Goal: Navigation & Orientation: Find specific page/section

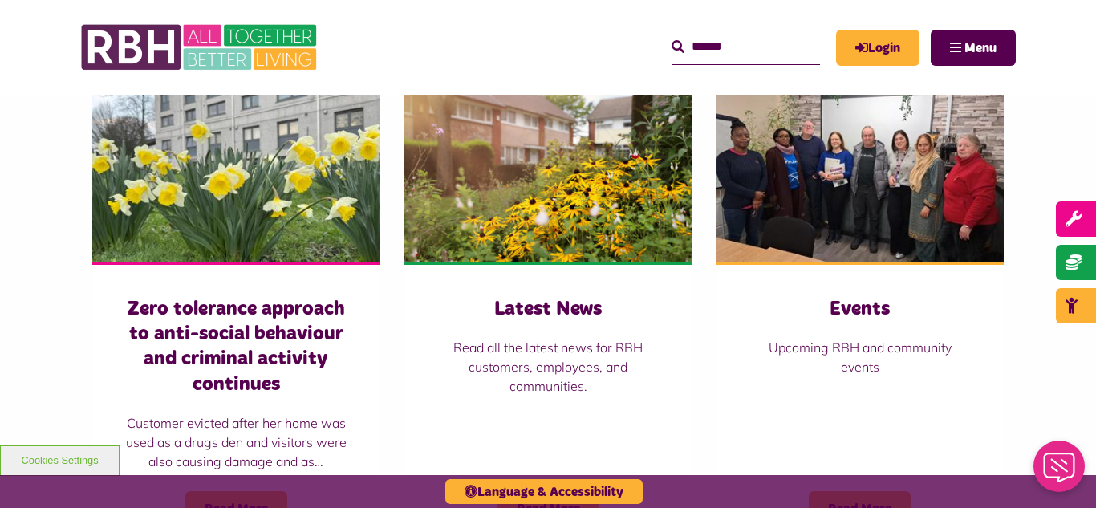
scroll to position [1123, 0]
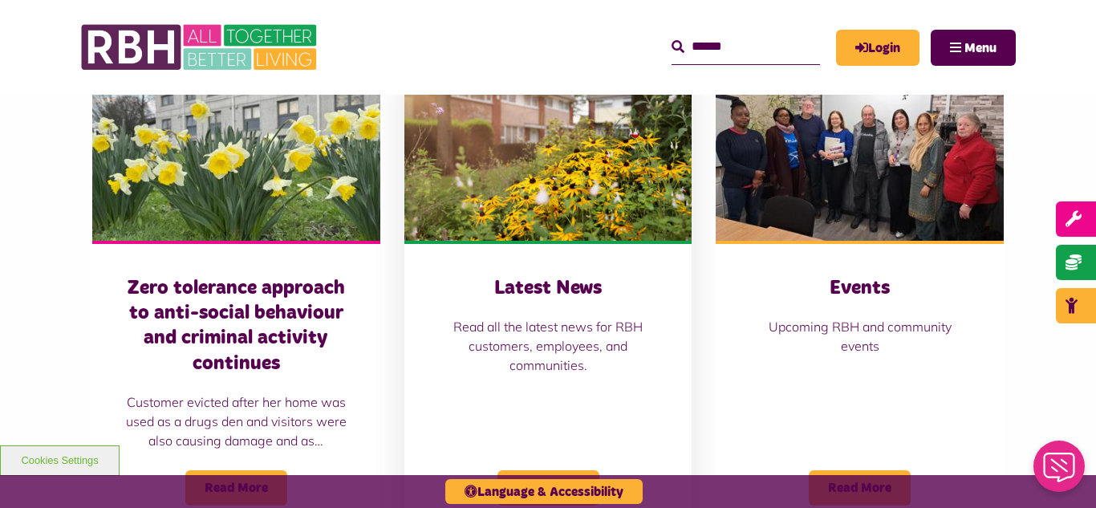
click at [552, 173] on img at bounding box center [548, 151] width 288 height 180
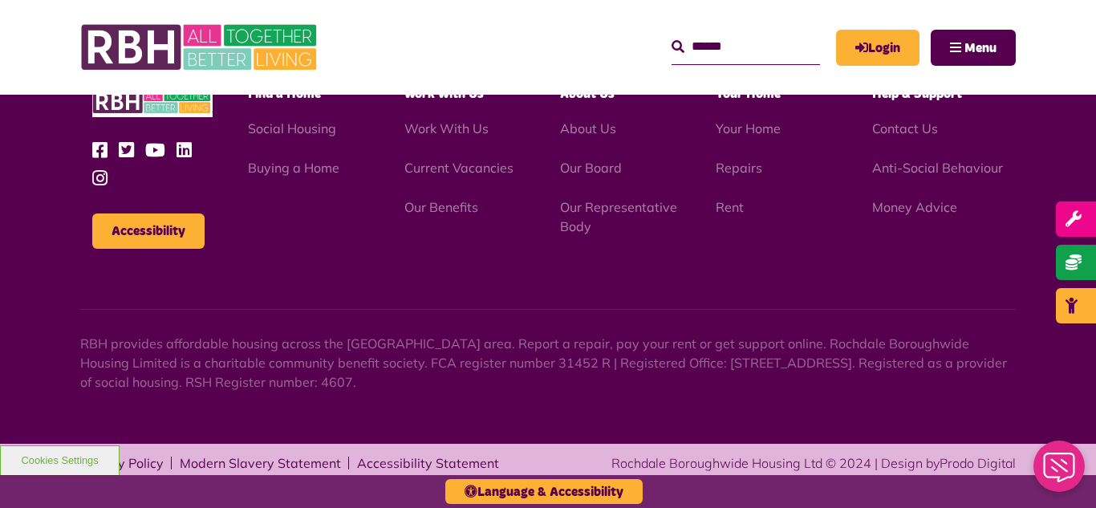
scroll to position [1747, 0]
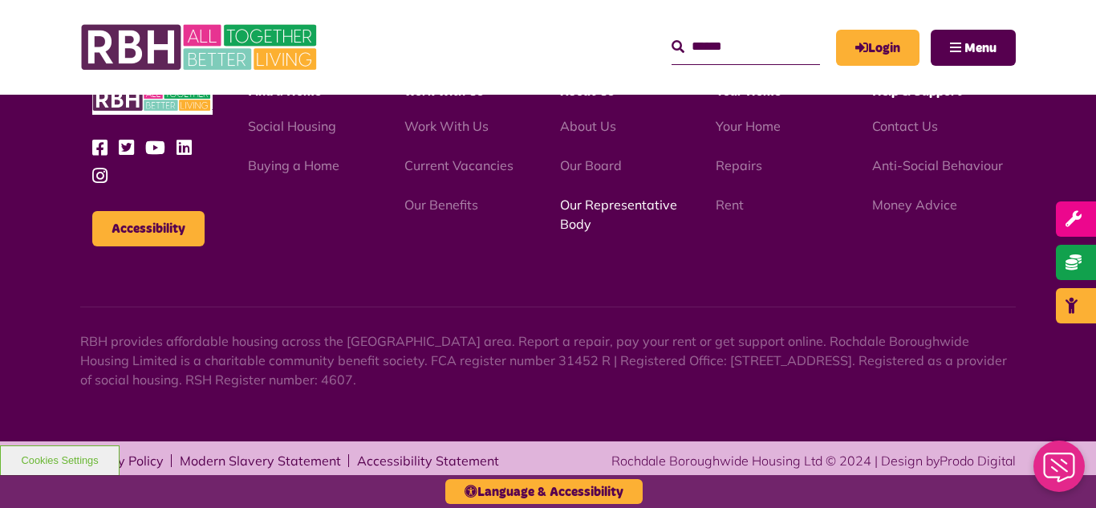
click at [574, 206] on link "Our Representative Body" at bounding box center [618, 214] width 117 height 35
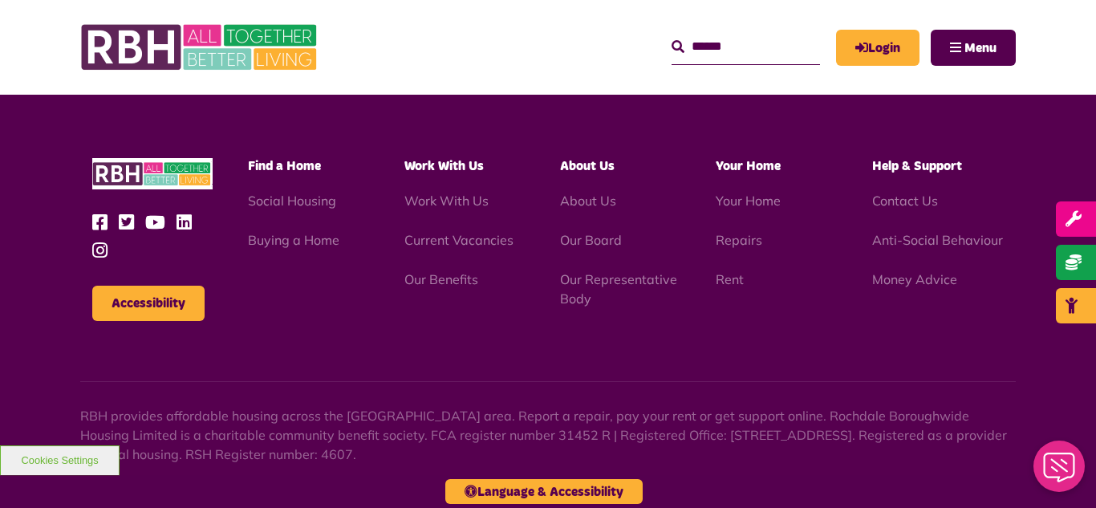
scroll to position [4658, 0]
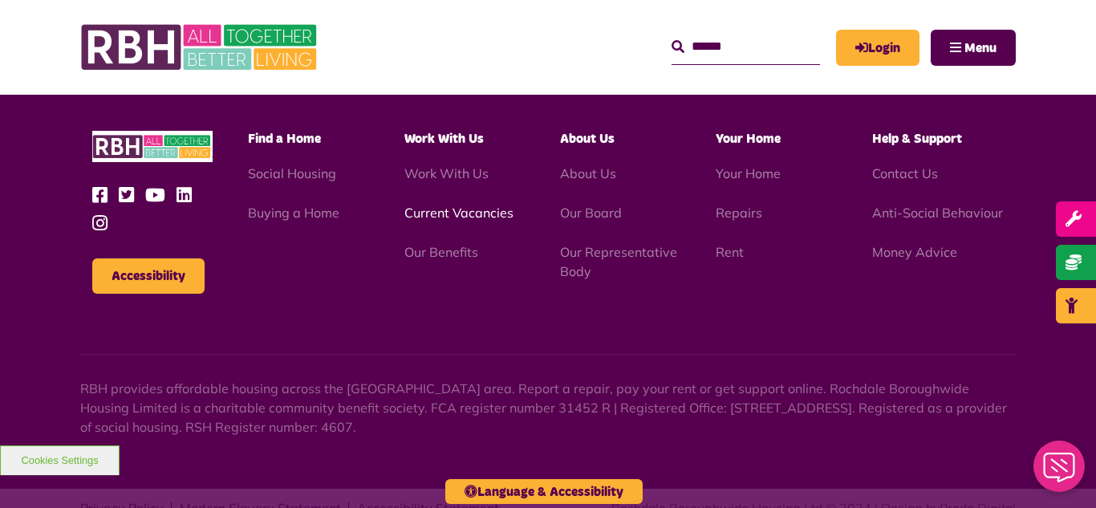
click at [432, 205] on link "Current Vacancies" at bounding box center [458, 213] width 109 height 16
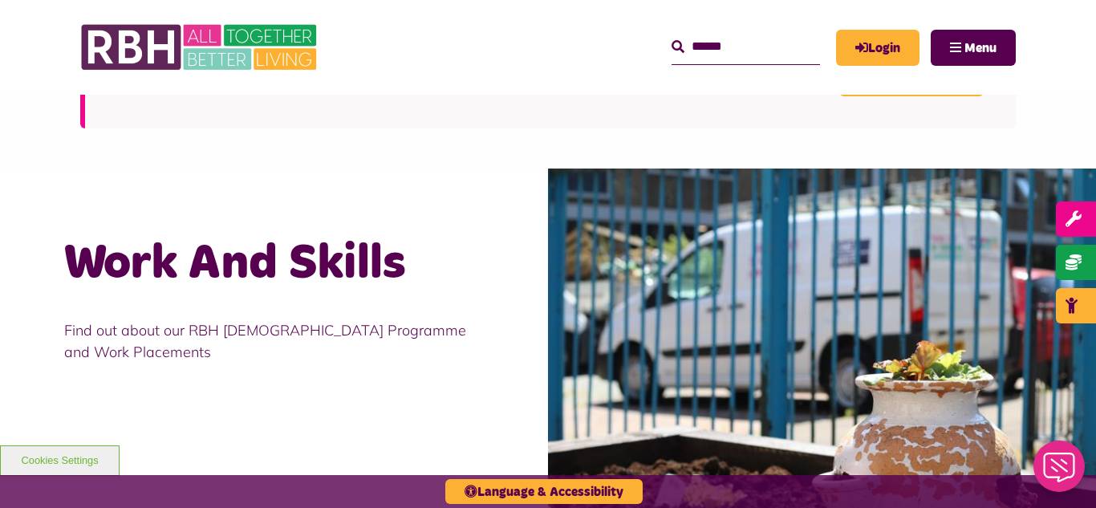
scroll to position [1380, 0]
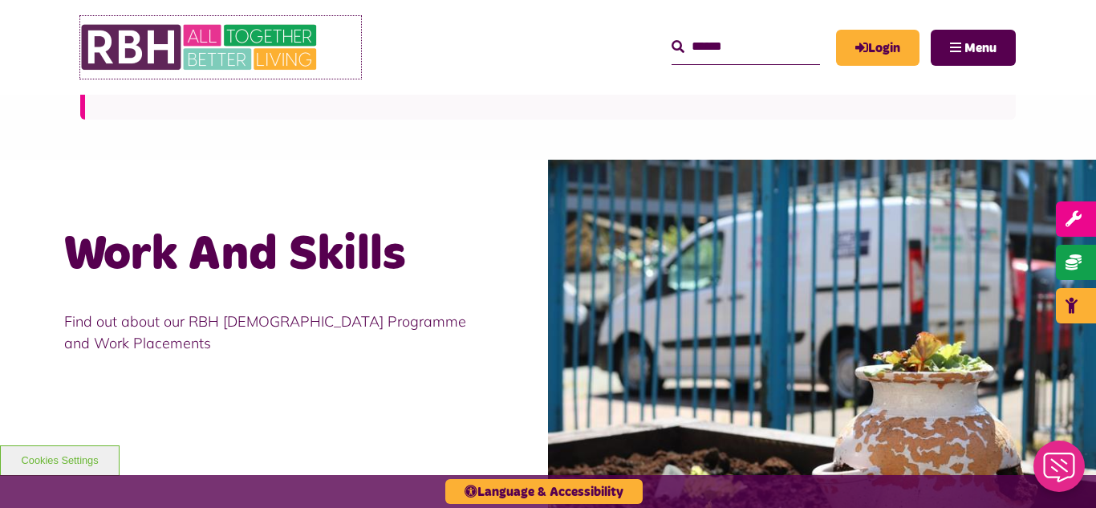
click at [172, 40] on img at bounding box center [200, 47] width 241 height 63
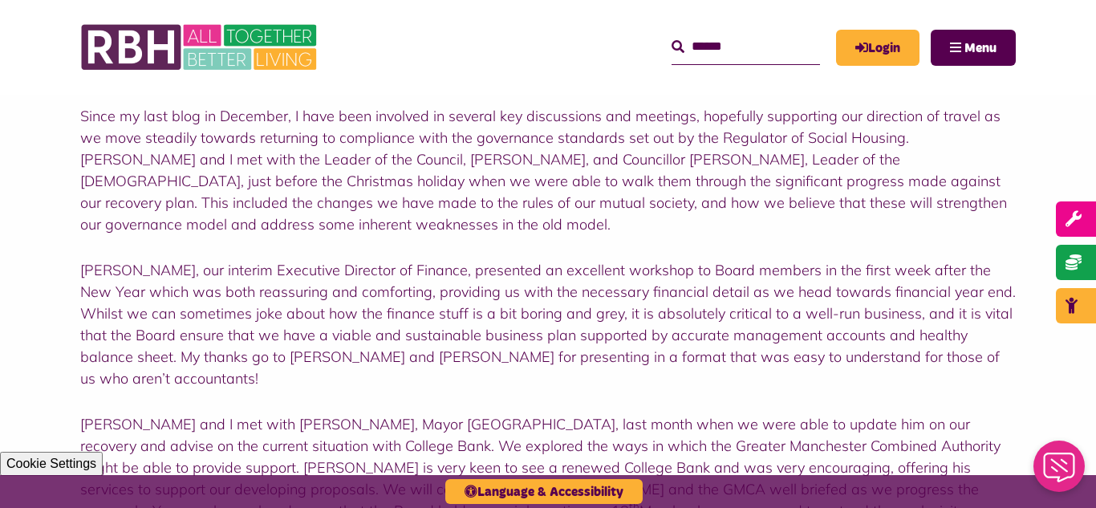
scroll to position [449, 0]
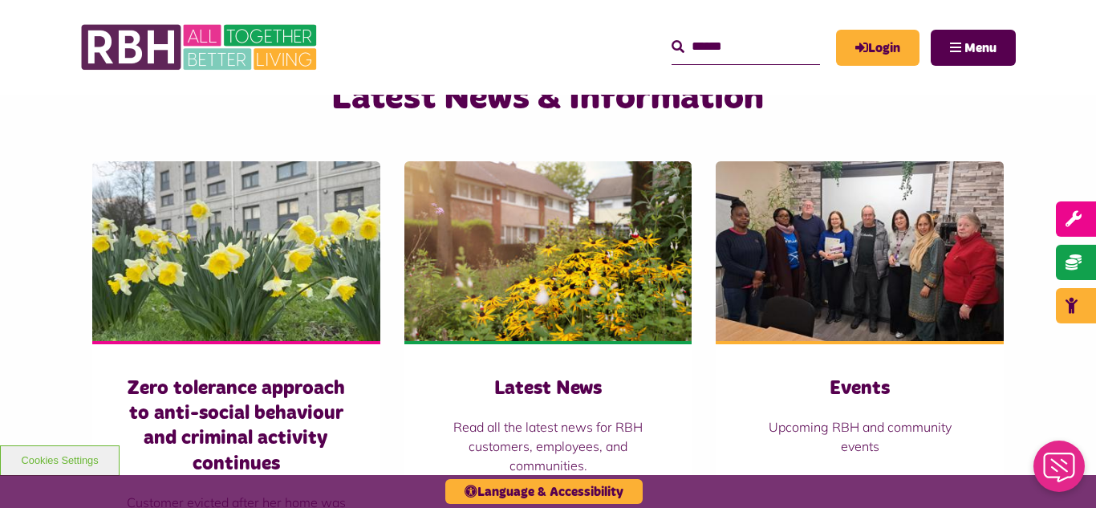
scroll to position [1155, 0]
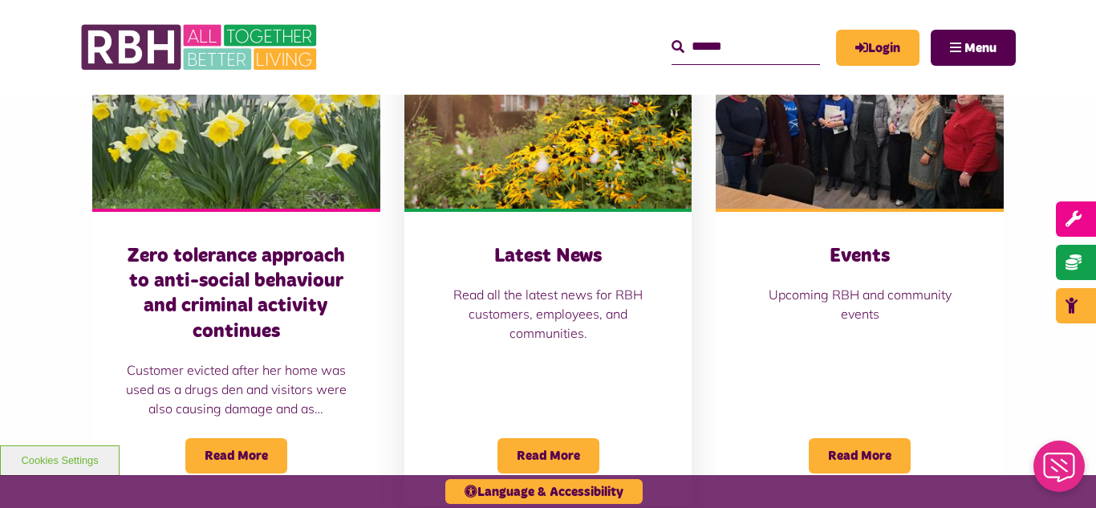
click at [546, 203] on img at bounding box center [548, 119] width 288 height 180
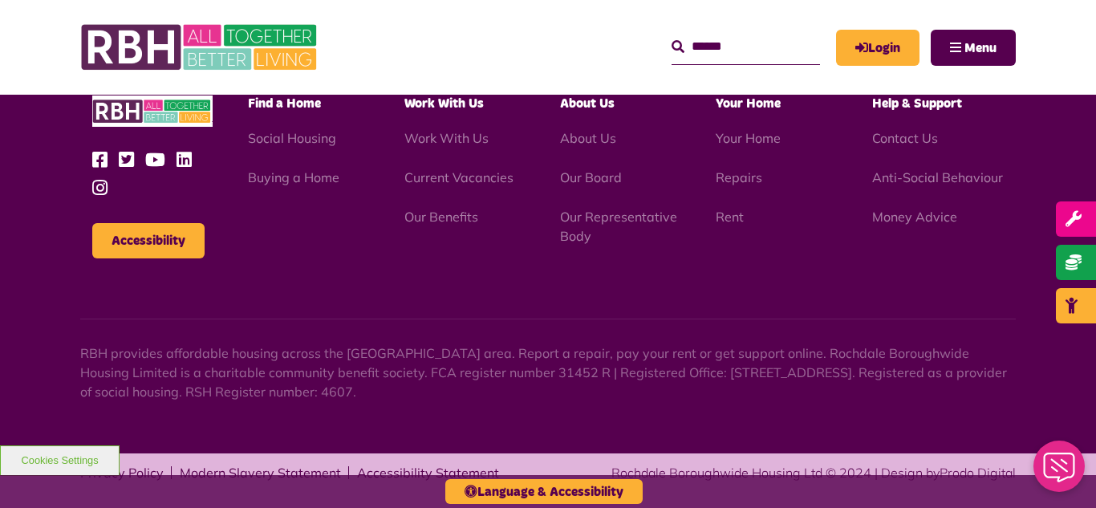
scroll to position [1747, 0]
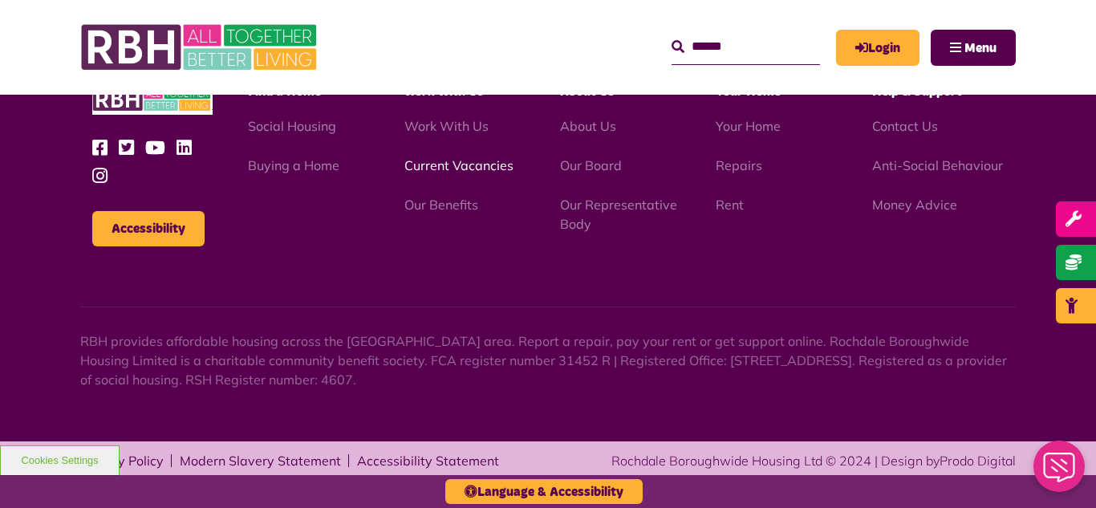
click at [441, 166] on link "Current Vacancies" at bounding box center [458, 165] width 109 height 16
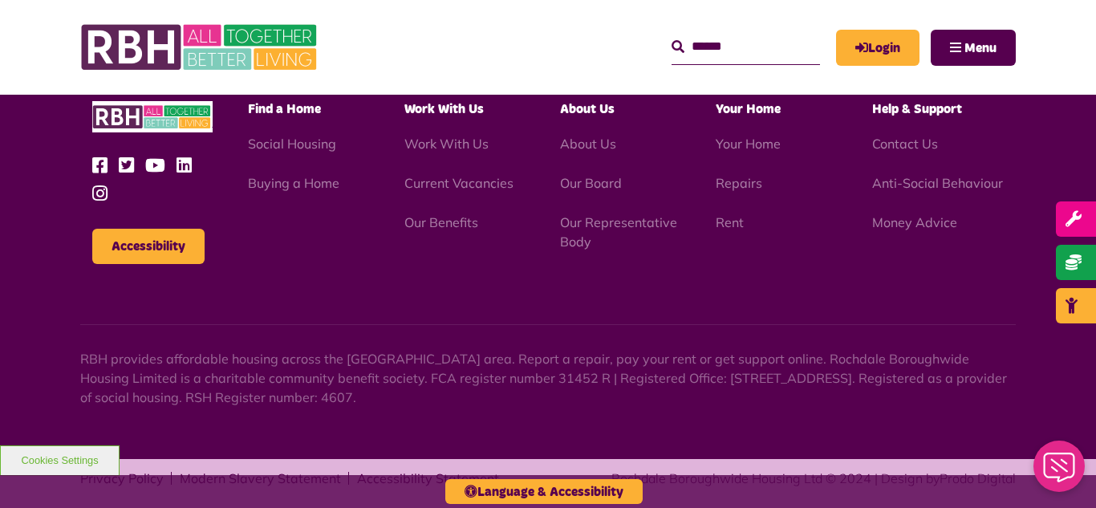
scroll to position [1885, 0]
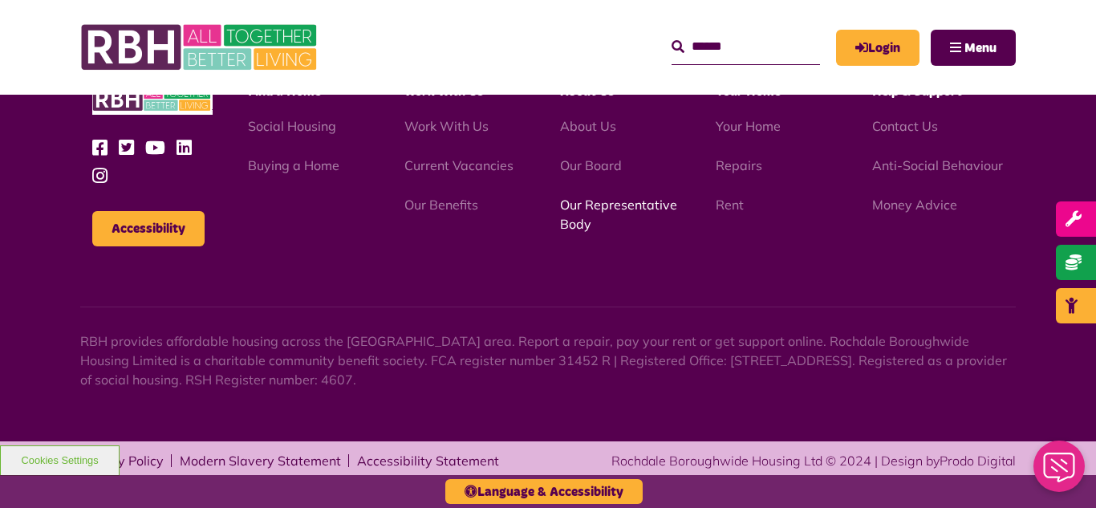
click at [609, 205] on link "Our Representative Body" at bounding box center [618, 214] width 117 height 35
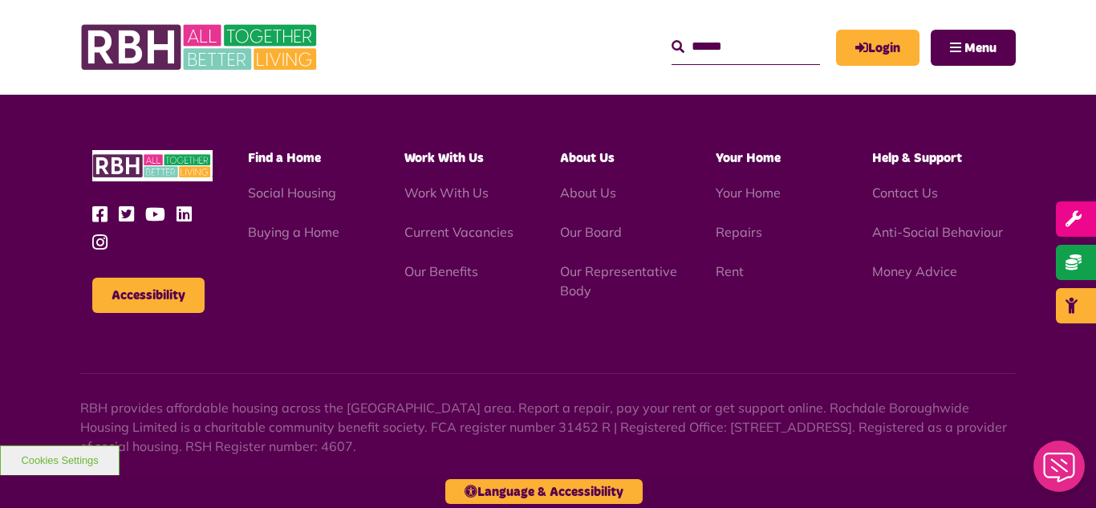
scroll to position [4658, 0]
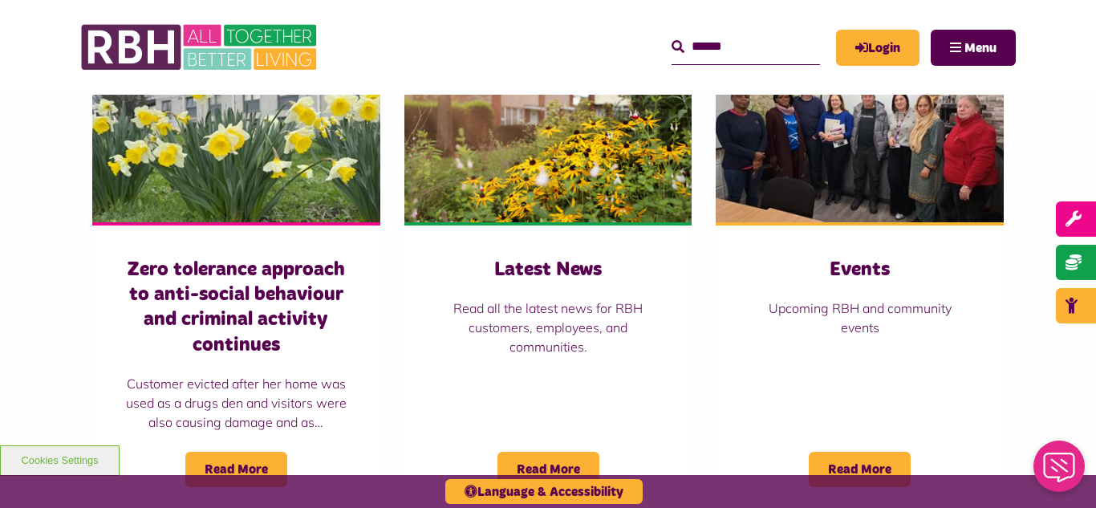
scroll to position [1155, 0]
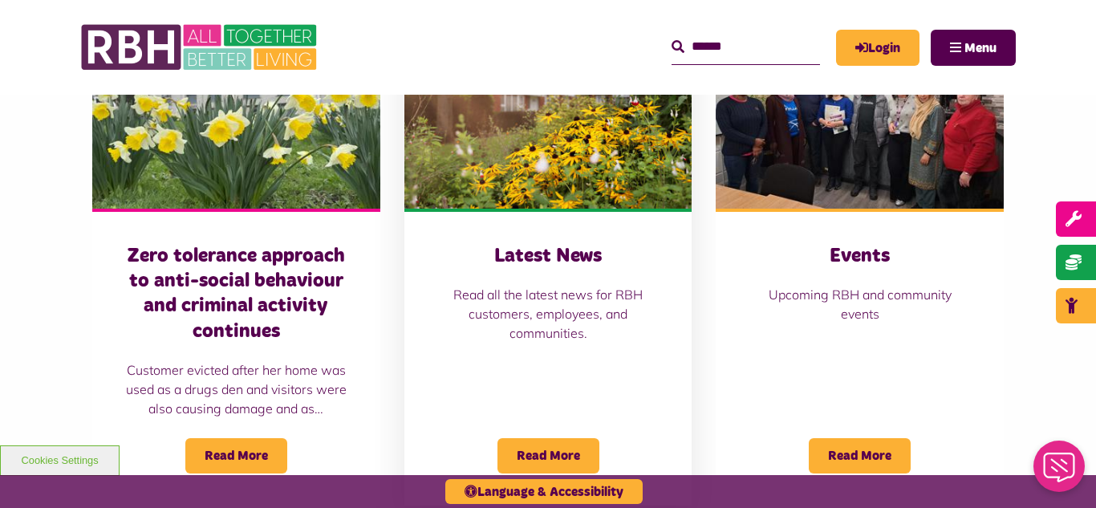
click at [590, 175] on img at bounding box center [548, 119] width 288 height 180
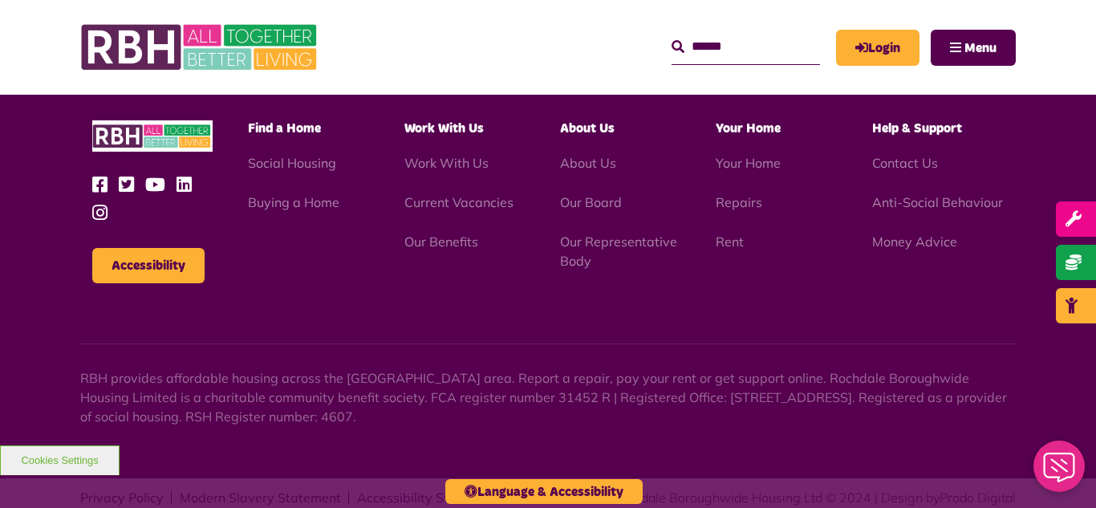
scroll to position [1747, 0]
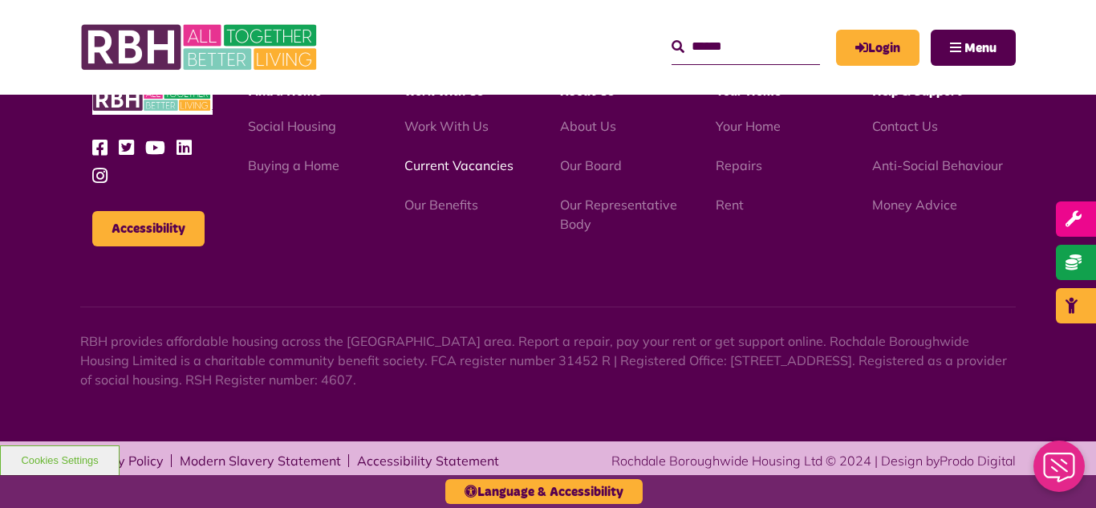
click at [439, 168] on link "Current Vacancies" at bounding box center [458, 165] width 109 height 16
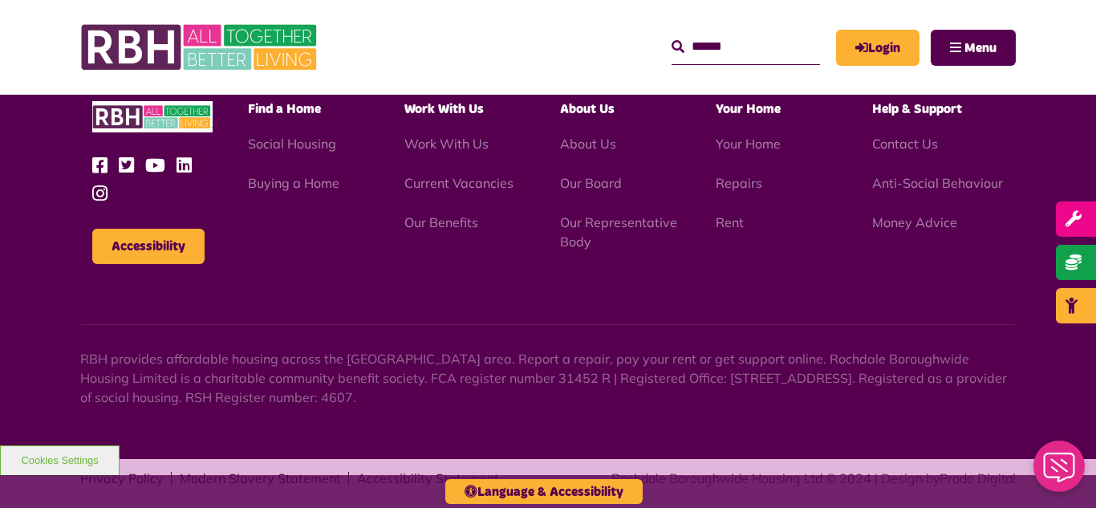
scroll to position [1885, 0]
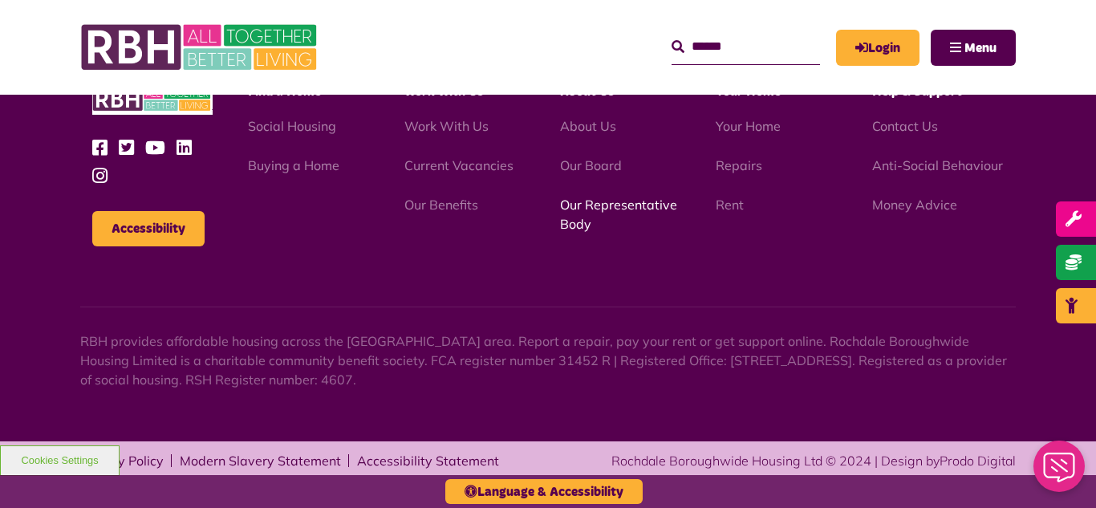
click at [618, 204] on link "Our Representative Body" at bounding box center [618, 214] width 117 height 35
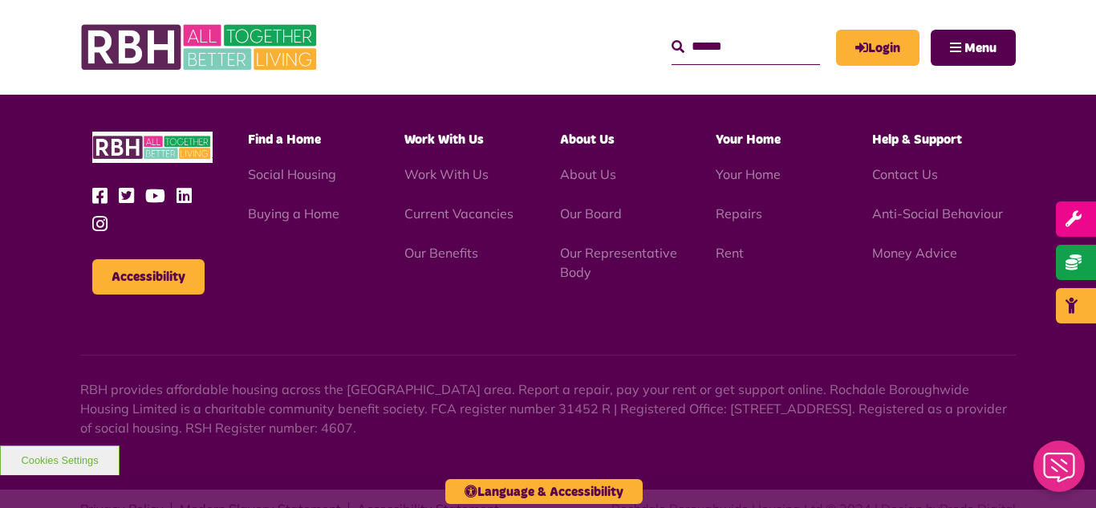
scroll to position [4658, 0]
click at [461, 205] on link "Current Vacancies" at bounding box center [458, 213] width 109 height 16
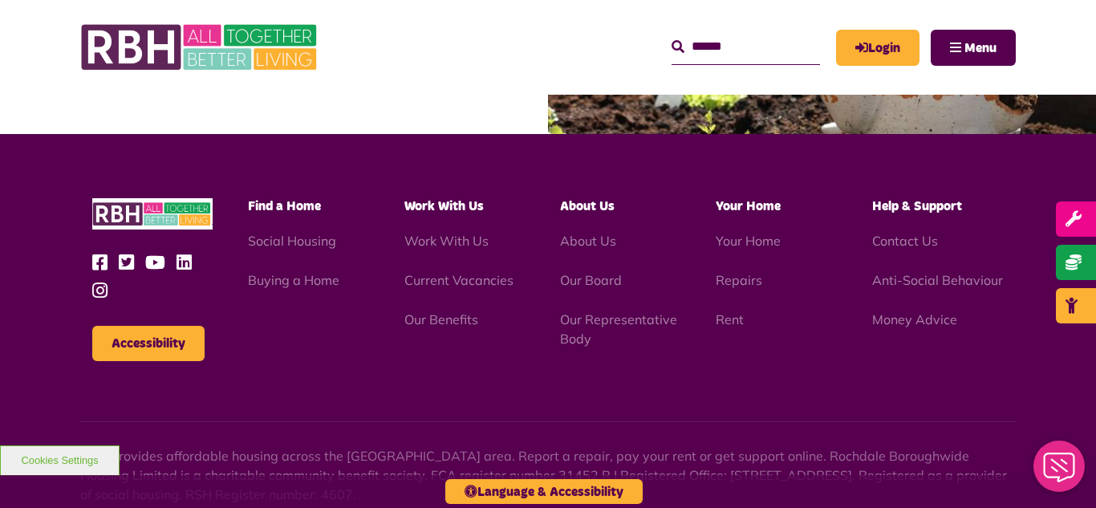
scroll to position [1885, 0]
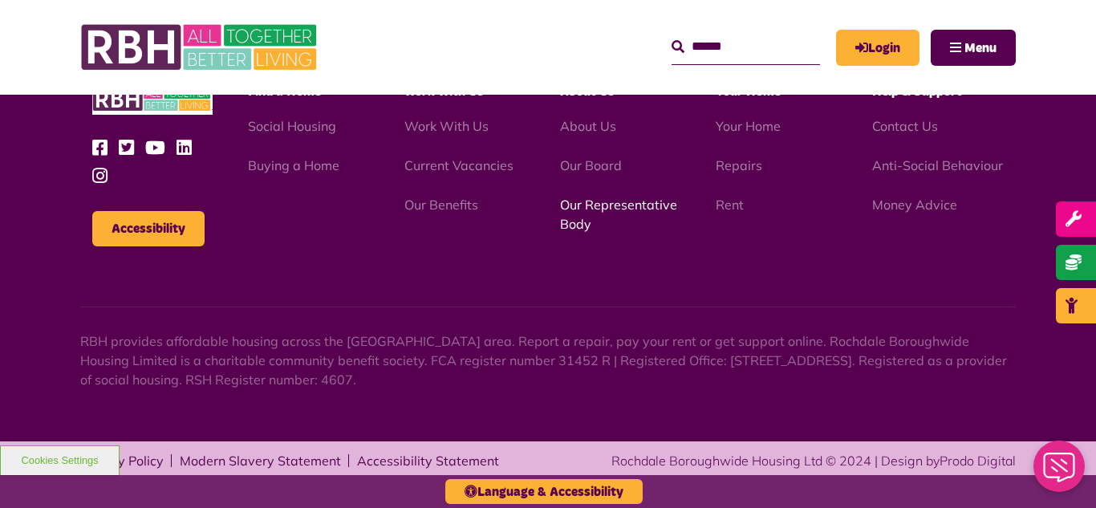
click at [587, 202] on link "Our Representative Body" at bounding box center [618, 214] width 117 height 35
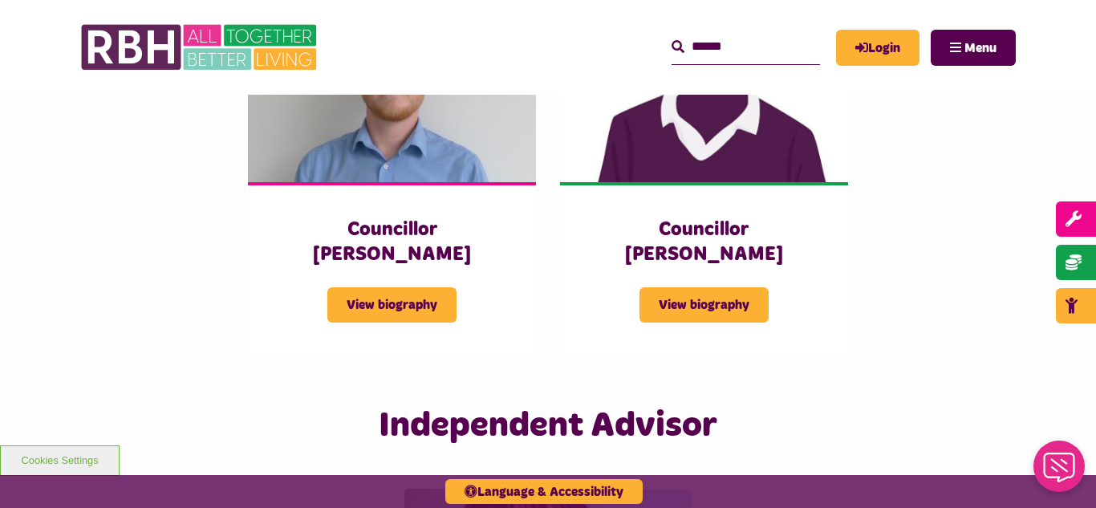
scroll to position [3626, 0]
